Goal: Communication & Community: Answer question/provide support

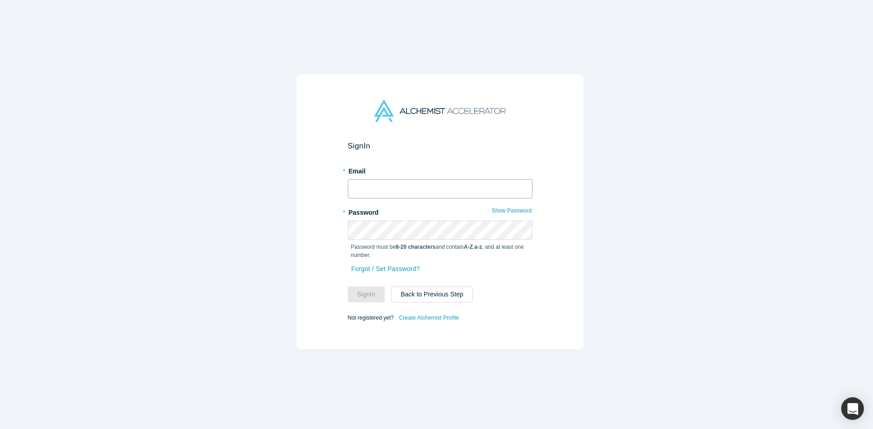
click at [368, 187] on input "text" at bounding box center [440, 189] width 185 height 19
type input "[EMAIL_ADDRESS][DOMAIN_NAME]"
click at [348, 287] on button "Sign In" at bounding box center [366, 295] width 37 height 16
click at [370, 294] on button "Sign In" at bounding box center [366, 295] width 37 height 16
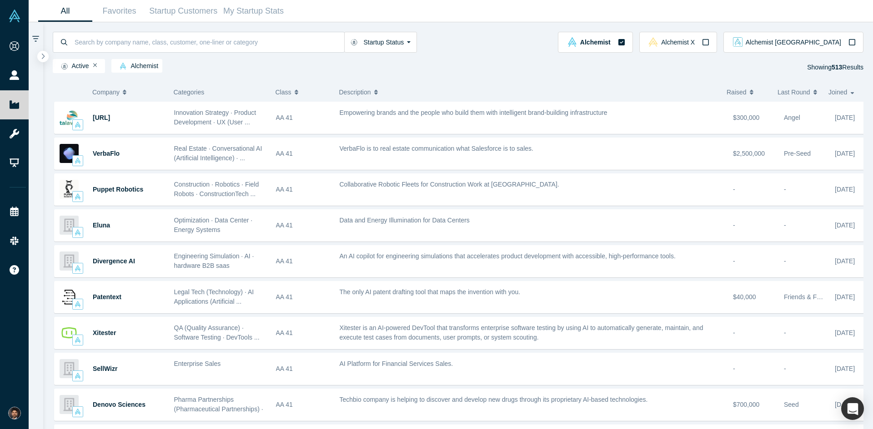
click at [35, 75] on link "People" at bounding box center [17, 75] width 35 height 29
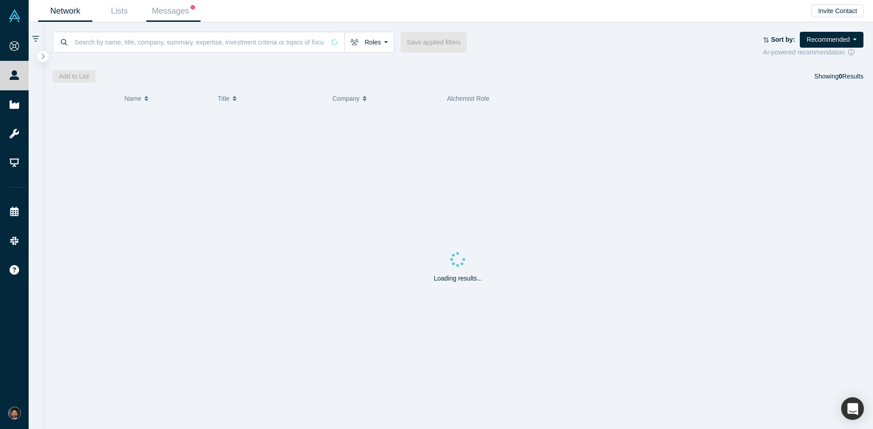
click at [176, 14] on link "Messages" at bounding box center [173, 10] width 54 height 21
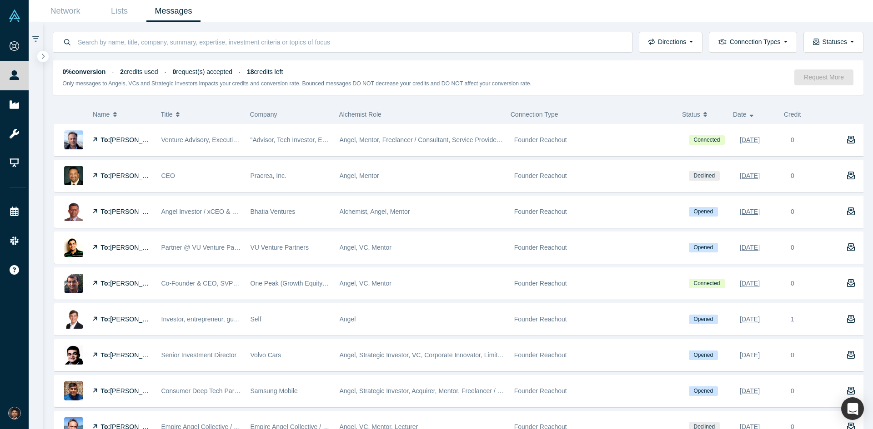
click at [173, 47] on input at bounding box center [349, 41] width 545 height 21
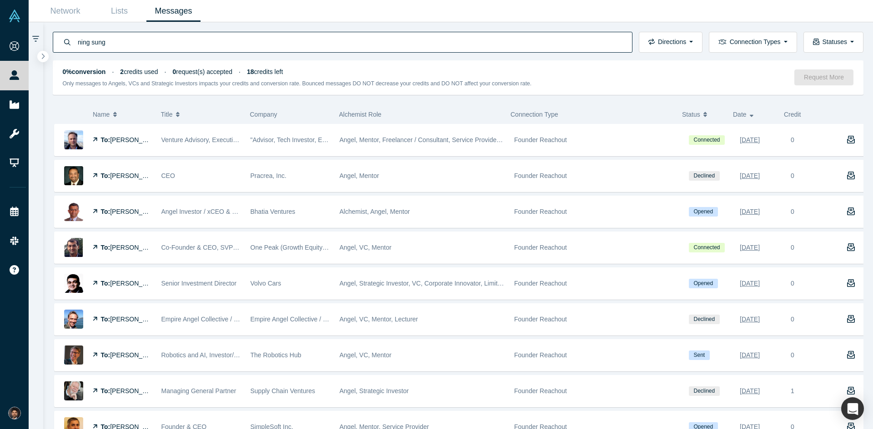
type input "ning sung"
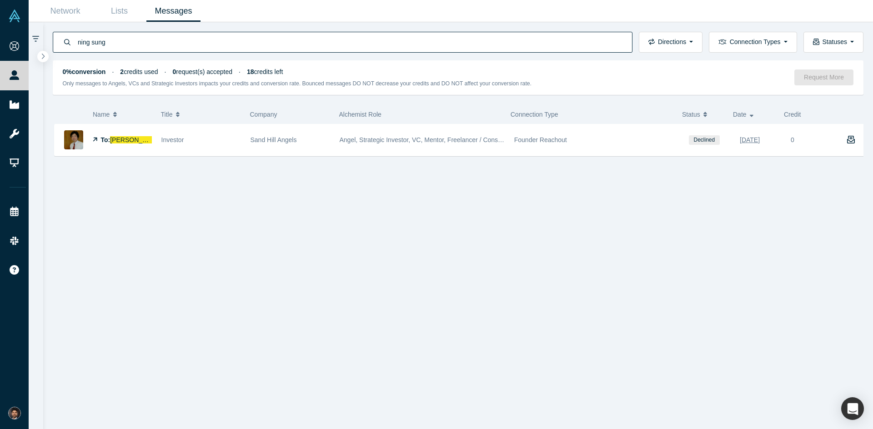
click at [77, 140] on img at bounding box center [73, 139] width 19 height 19
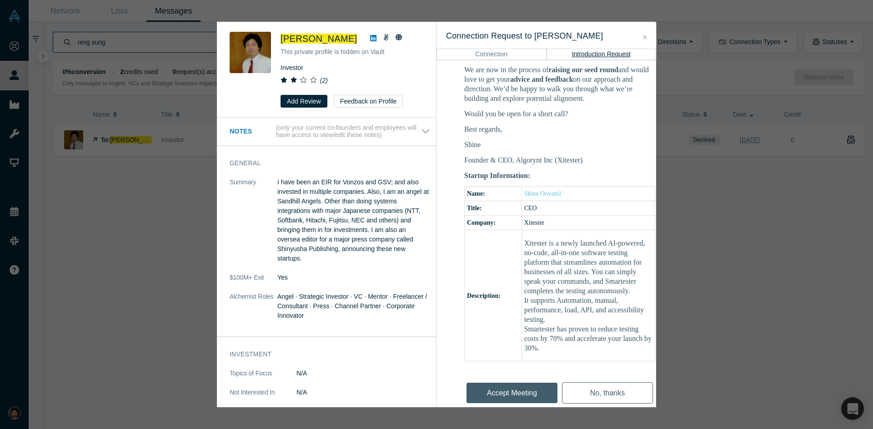
click at [643, 40] on icon "Close" at bounding box center [645, 37] width 4 height 6
